Goal: Task Accomplishment & Management: Use online tool/utility

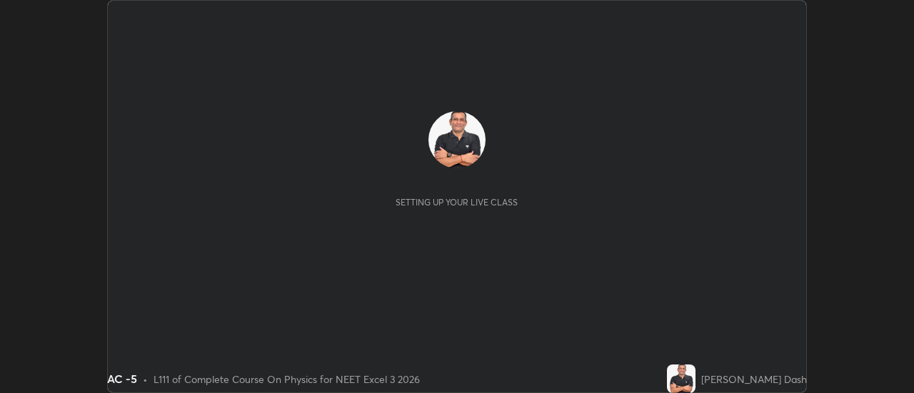
scroll to position [393, 913]
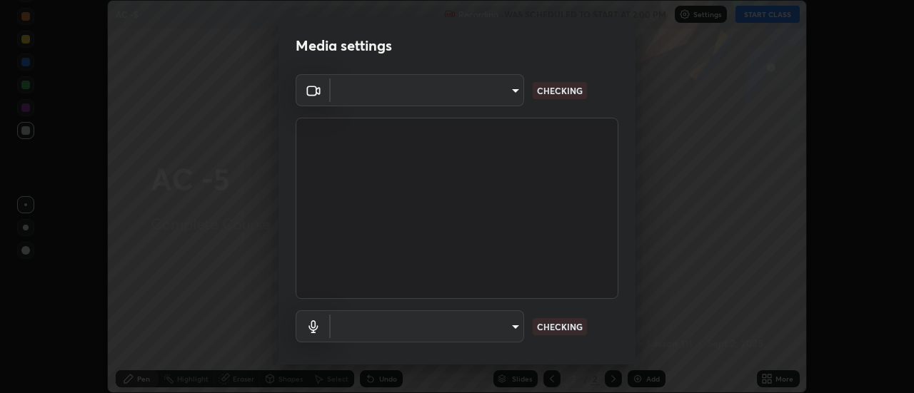
type input "cf8053163bb2f7d6ecf3d6bd7b4235d237b850a42bc303a0614f26eb784a67d0"
type input "default"
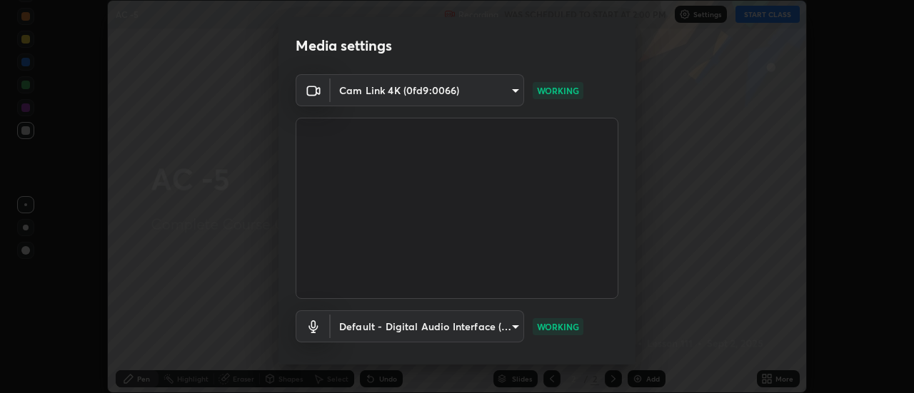
scroll to position [75, 0]
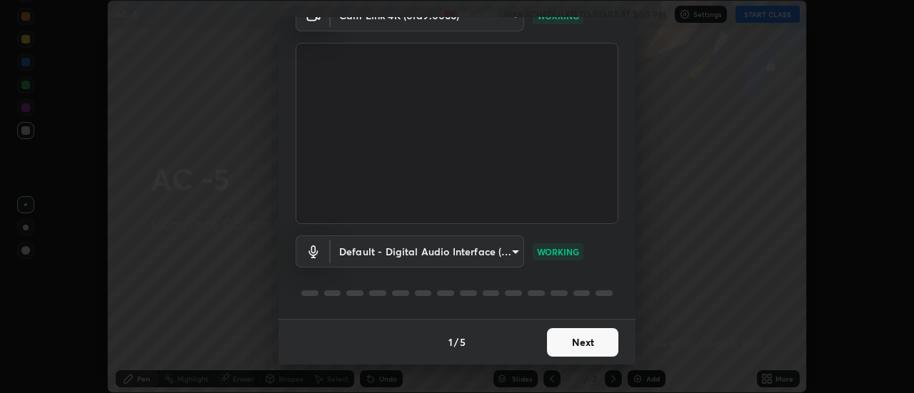
click at [590, 343] on button "Next" at bounding box center [582, 342] width 71 height 29
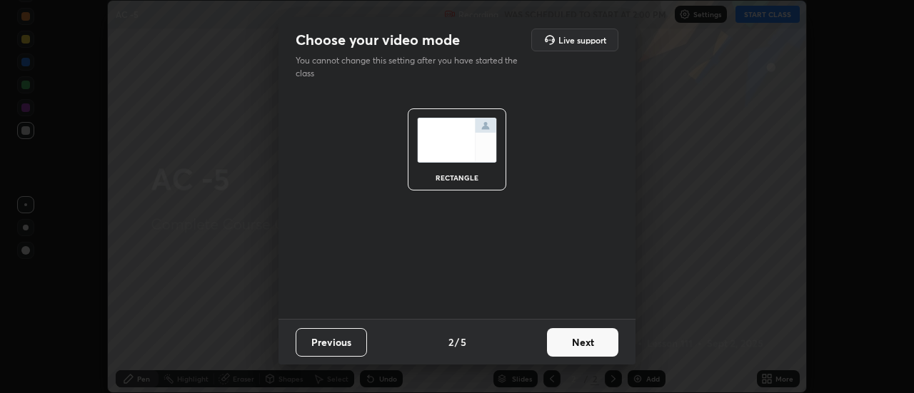
click at [592, 343] on button "Next" at bounding box center [582, 342] width 71 height 29
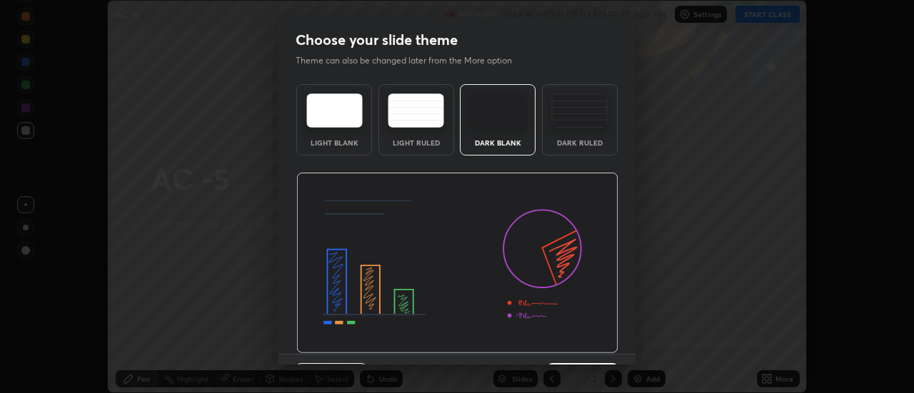
scroll to position [35, 0]
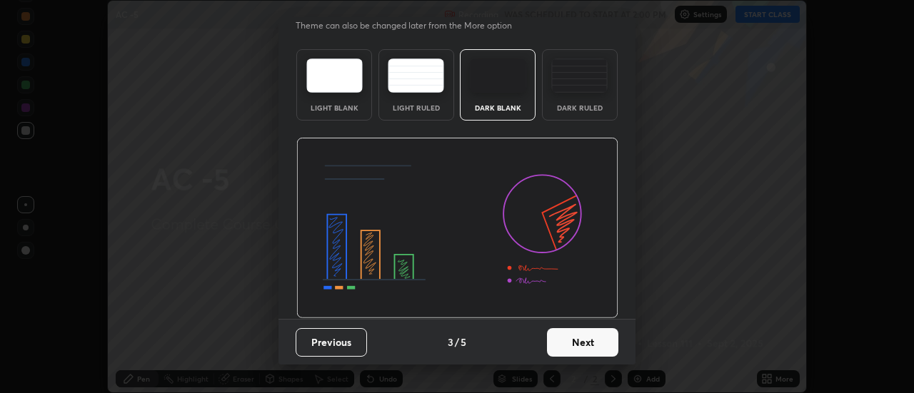
click at [596, 343] on button "Next" at bounding box center [582, 342] width 71 height 29
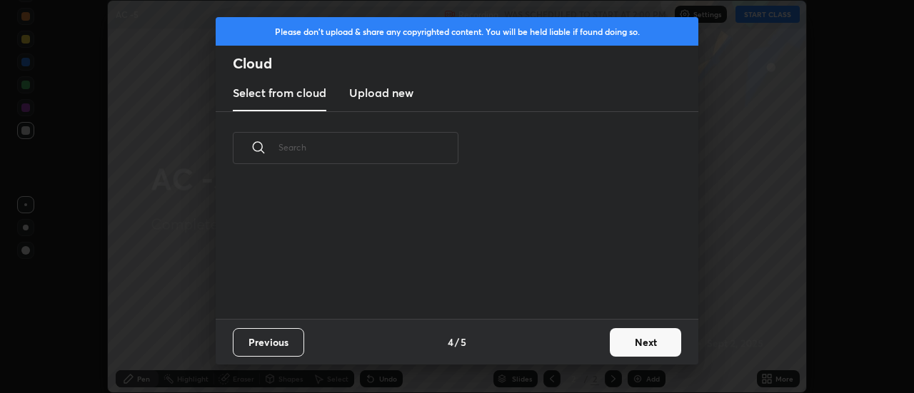
scroll to position [0, 0]
click at [628, 338] on button "Next" at bounding box center [645, 342] width 71 height 29
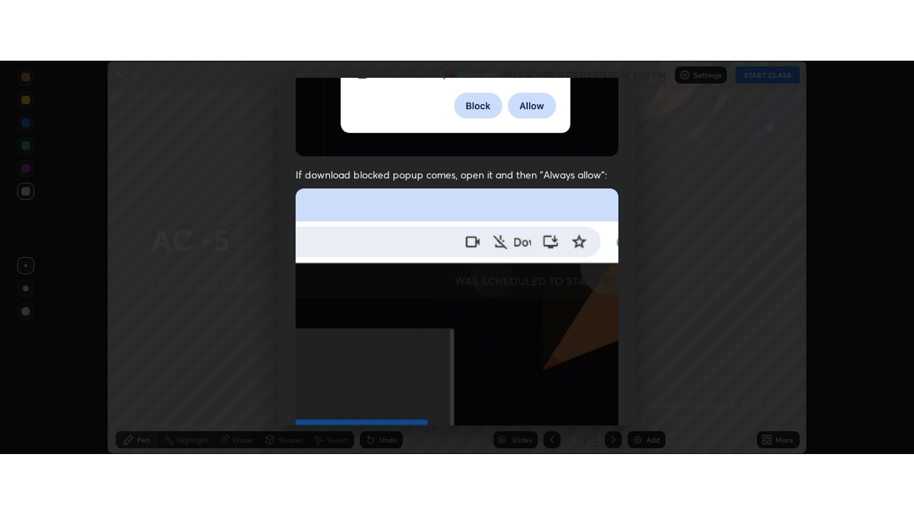
scroll to position [366, 0]
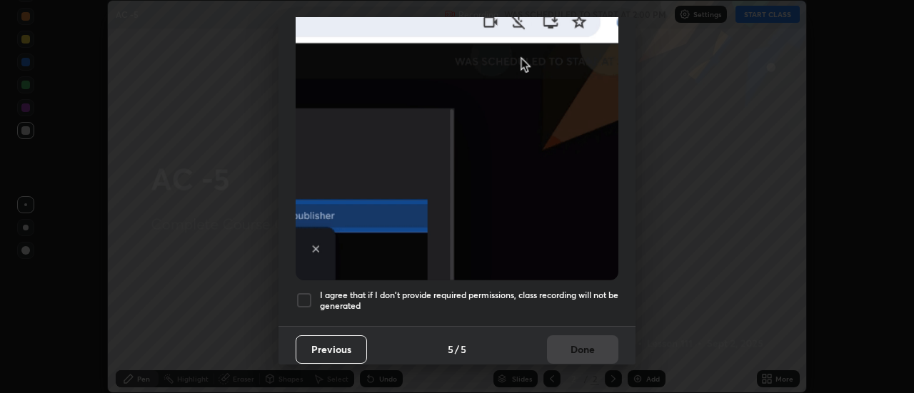
click at [309, 292] on div at bounding box center [304, 300] width 17 height 17
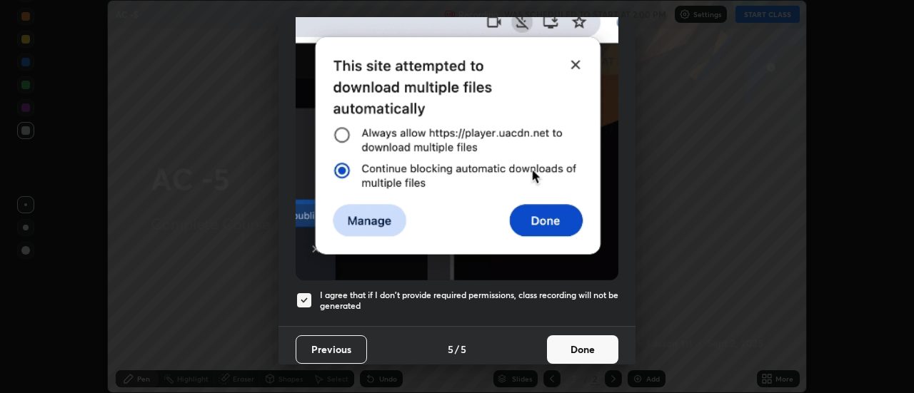
click at [576, 343] on button "Done" at bounding box center [582, 350] width 71 height 29
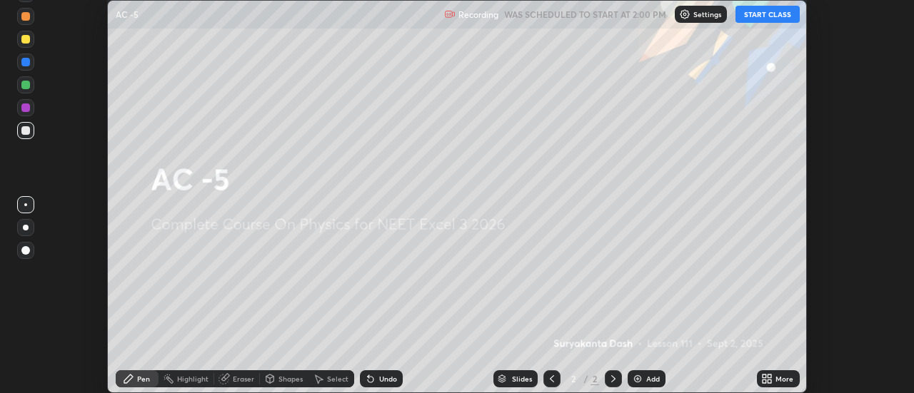
click at [643, 376] on div "Add" at bounding box center [647, 379] width 38 height 17
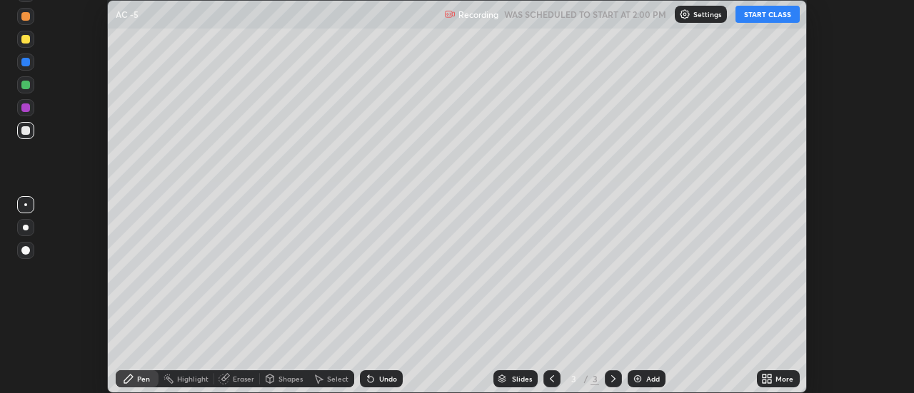
click at [765, 376] on icon at bounding box center [765, 377] width 4 height 4
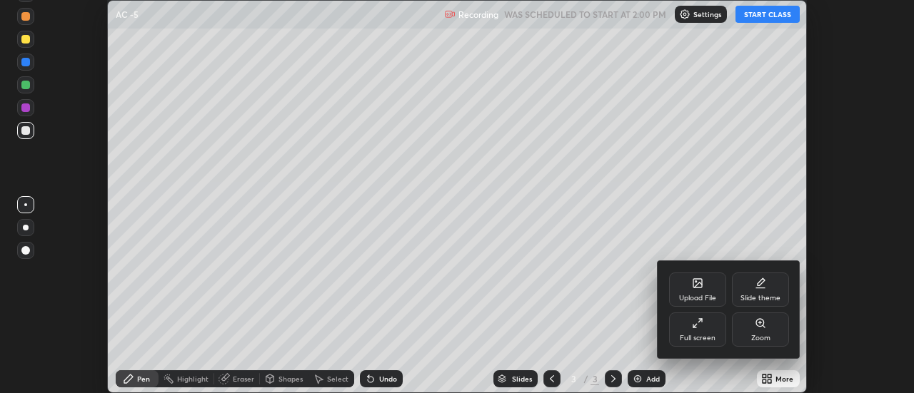
click at [703, 329] on div "Full screen" at bounding box center [697, 330] width 57 height 34
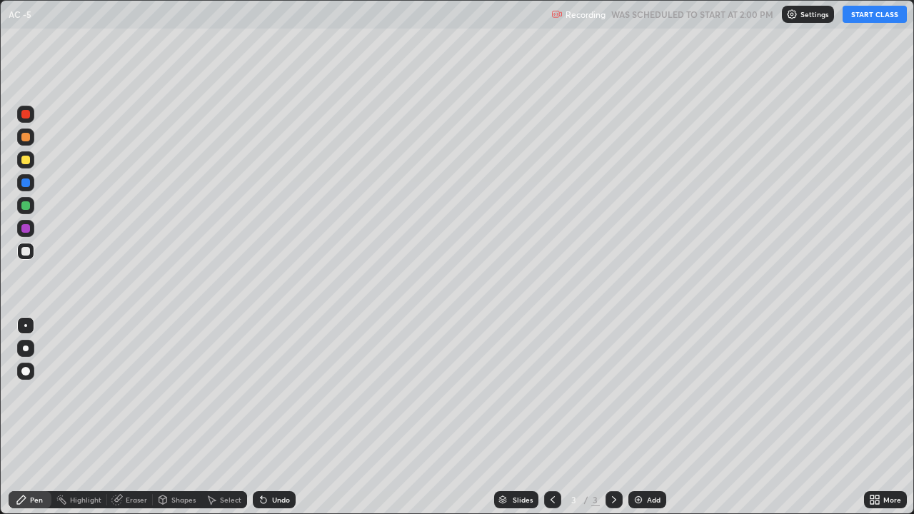
scroll to position [514, 914]
click at [860, 14] on button "START CLASS" at bounding box center [875, 14] width 64 height 17
click at [32, 138] on div at bounding box center [25, 137] width 17 height 17
click at [276, 393] on div "Undo" at bounding box center [281, 499] width 18 height 7
click at [613, 393] on icon at bounding box center [613, 499] width 11 height 11
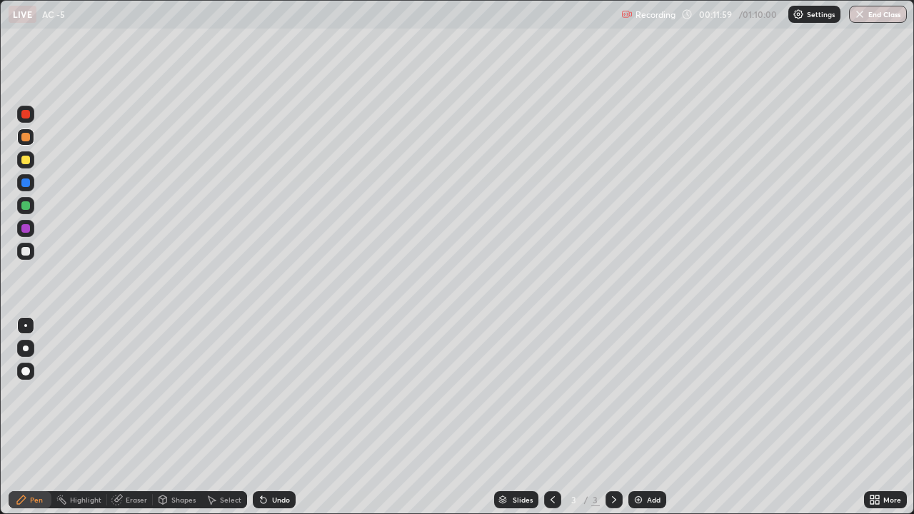
click at [641, 393] on img at bounding box center [638, 499] width 11 height 11
click at [649, 393] on div "Add" at bounding box center [654, 499] width 14 height 7
click at [554, 393] on div at bounding box center [552, 499] width 17 height 17
click at [613, 393] on icon at bounding box center [613, 499] width 11 height 11
click at [652, 393] on div "Add" at bounding box center [654, 499] width 14 height 7
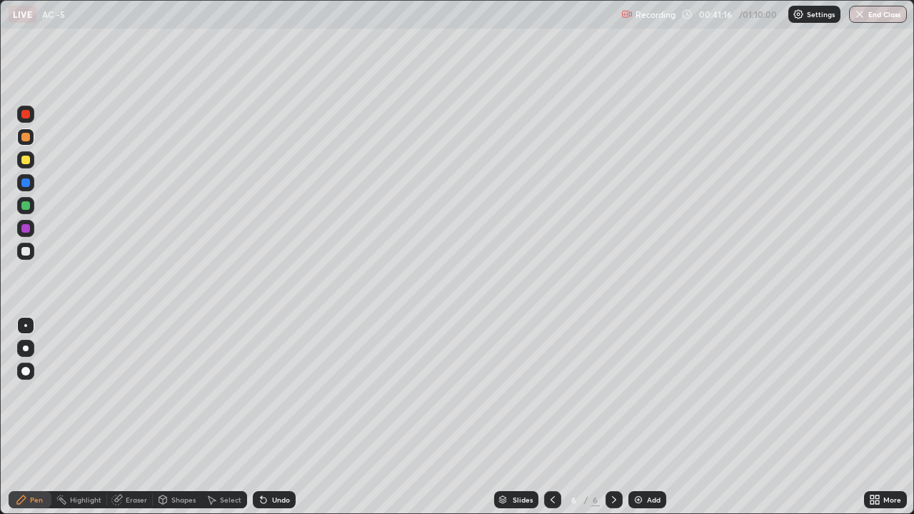
click at [286, 393] on div "Undo" at bounding box center [274, 499] width 43 height 17
click at [216, 393] on div "Select" at bounding box center [224, 499] width 46 height 17
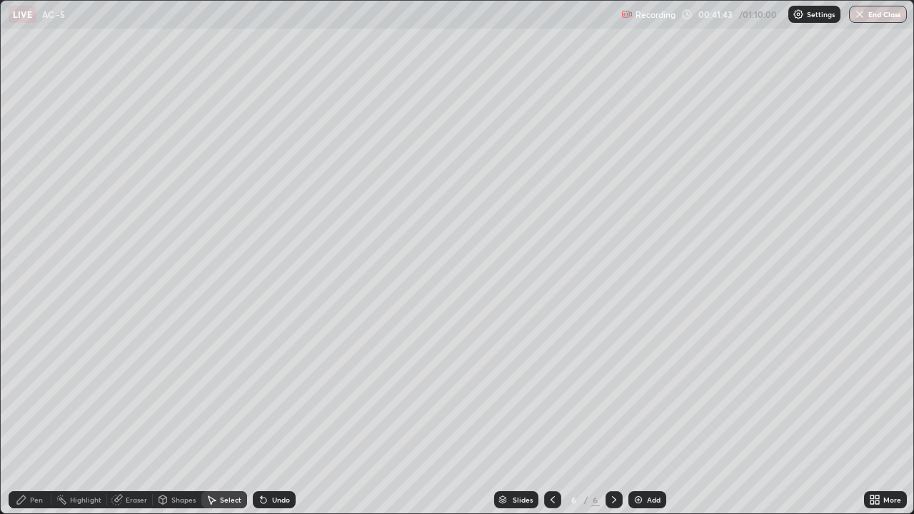
click at [141, 393] on div "Eraser" at bounding box center [130, 499] width 46 height 17
click at [41, 393] on div "Pen" at bounding box center [30, 499] width 43 height 17
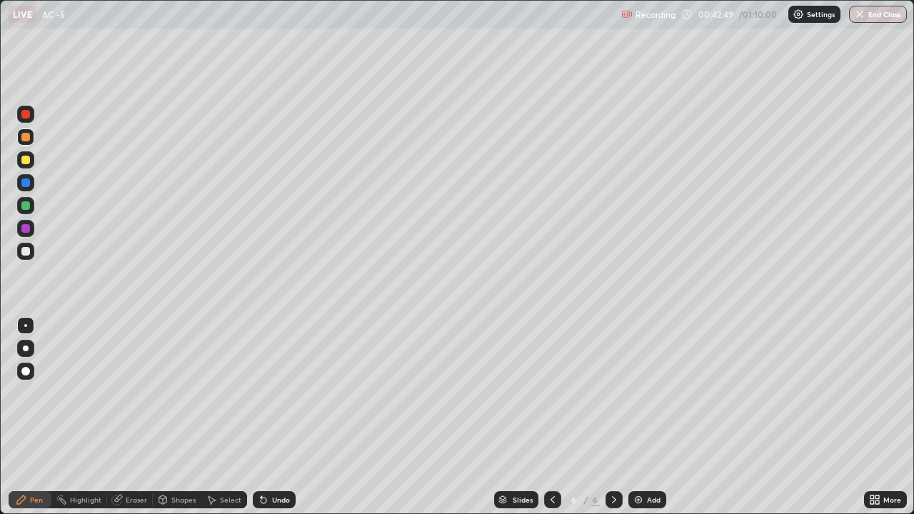
click at [652, 393] on div "Add" at bounding box center [647, 499] width 38 height 17
click at [27, 160] on div at bounding box center [25, 160] width 9 height 9
click at [266, 393] on icon at bounding box center [263, 499] width 11 height 11
click at [551, 393] on icon at bounding box center [552, 499] width 11 height 11
click at [612, 393] on icon at bounding box center [613, 499] width 11 height 11
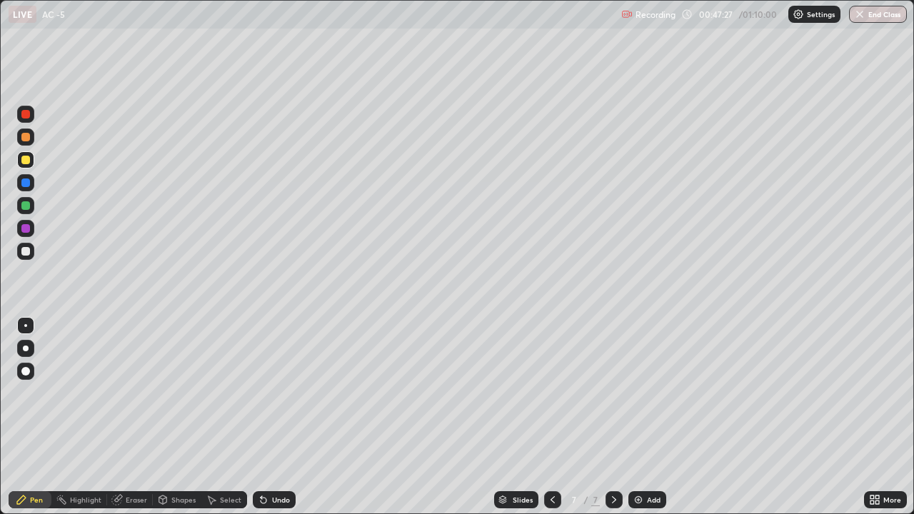
click at [31, 204] on div at bounding box center [25, 205] width 17 height 17
click at [280, 393] on div "Undo" at bounding box center [281, 499] width 18 height 7
click at [634, 393] on img at bounding box center [638, 499] width 11 height 11
click at [22, 159] on div at bounding box center [25, 160] width 9 height 9
click at [29, 205] on div at bounding box center [25, 205] width 9 height 9
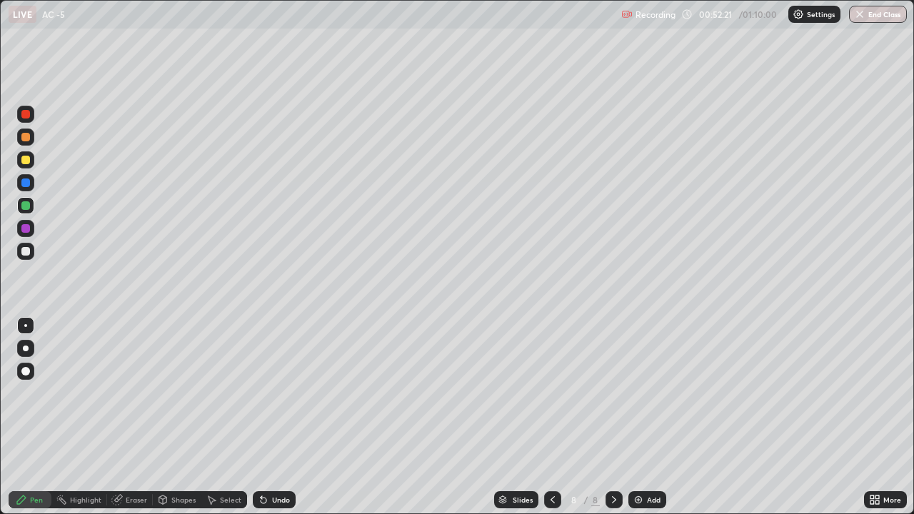
click at [545, 393] on div at bounding box center [552, 500] width 17 height 29
click at [613, 393] on icon at bounding box center [613, 499] width 11 height 11
click at [26, 159] on div at bounding box center [25, 160] width 9 height 9
click at [26, 206] on div at bounding box center [25, 205] width 9 height 9
click at [551, 393] on icon at bounding box center [552, 499] width 11 height 11
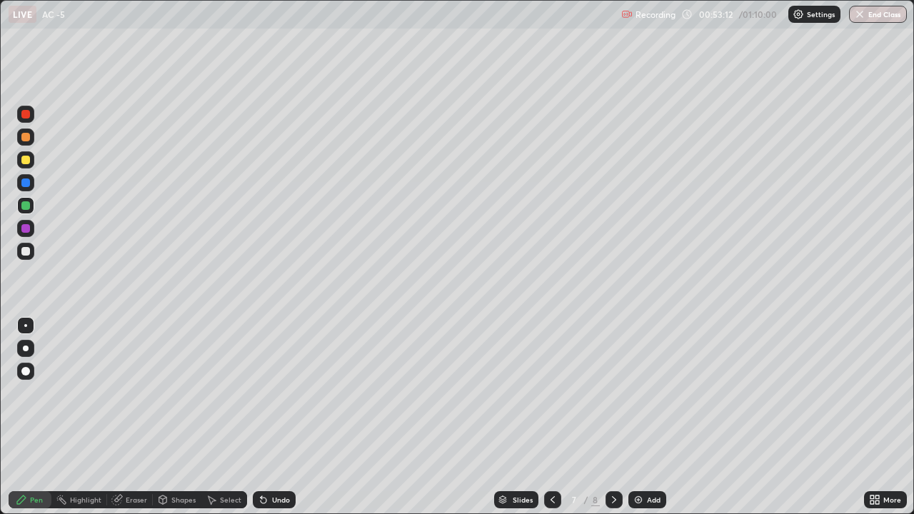
click at [612, 393] on icon at bounding box center [613, 499] width 11 height 11
click at [549, 393] on div at bounding box center [552, 499] width 17 height 17
click at [613, 393] on icon at bounding box center [613, 499] width 11 height 11
click at [553, 393] on div at bounding box center [552, 499] width 17 height 17
click at [611, 393] on icon at bounding box center [613, 499] width 11 height 11
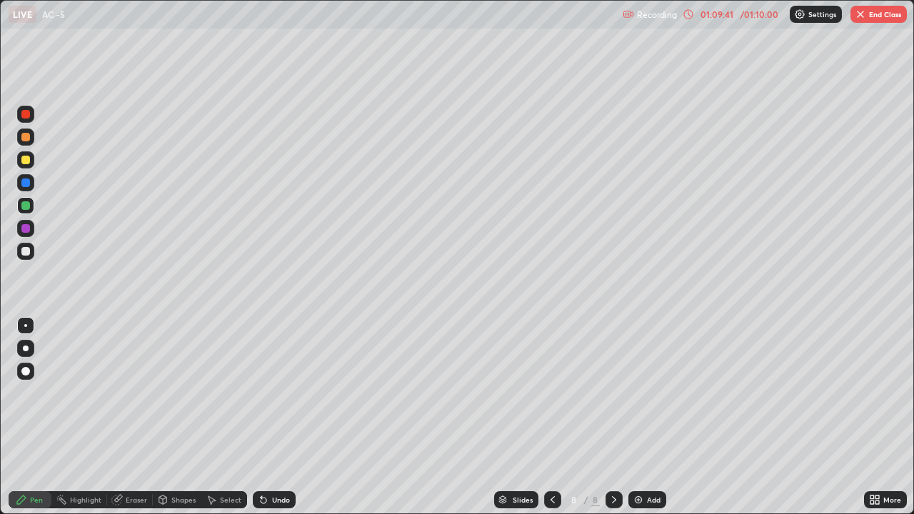
click at [868, 14] on button "End Class" at bounding box center [878, 14] width 56 height 17
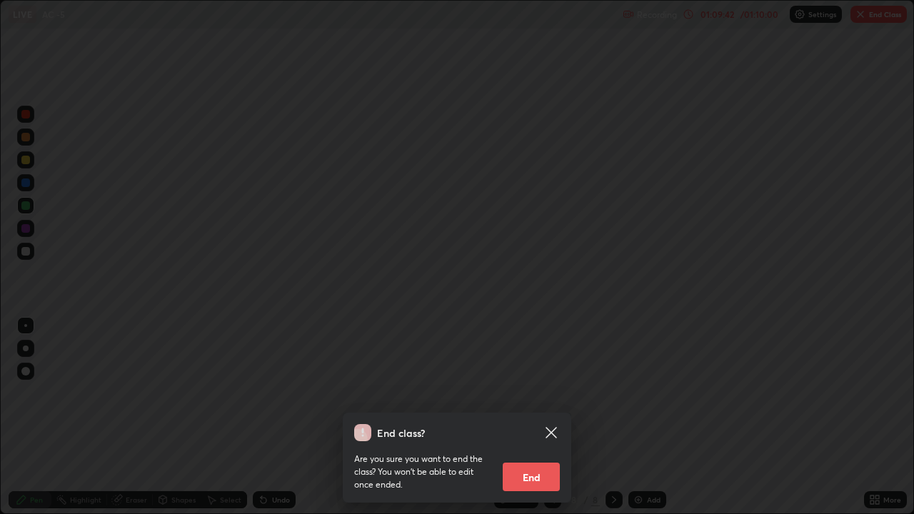
click at [530, 393] on button "End" at bounding box center [531, 477] width 57 height 29
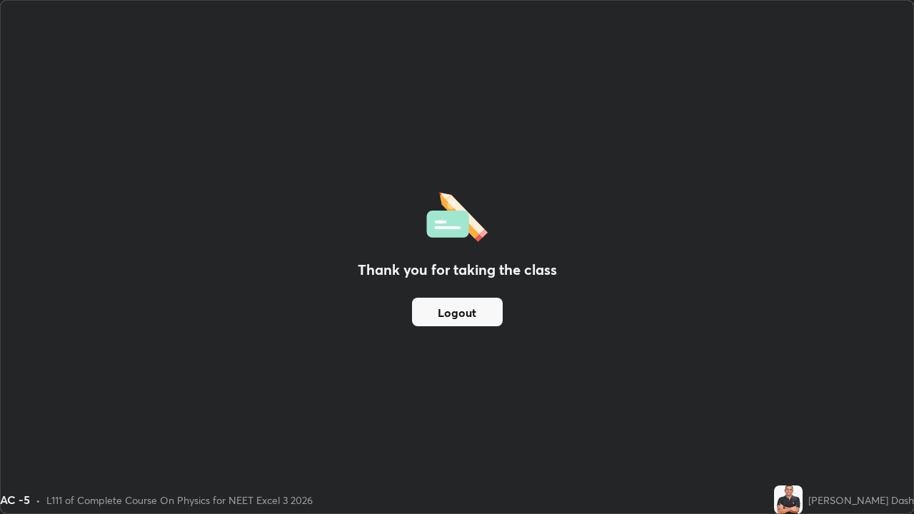
click at [471, 312] on button "Logout" at bounding box center [457, 312] width 91 height 29
